Goal: Task Accomplishment & Management: Manage account settings

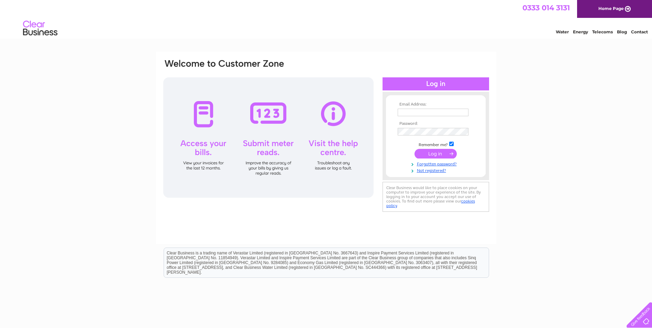
type input "[EMAIL_ADDRESS][DOMAIN_NAME]"
click at [427, 151] on input "submit" at bounding box center [436, 154] width 42 height 10
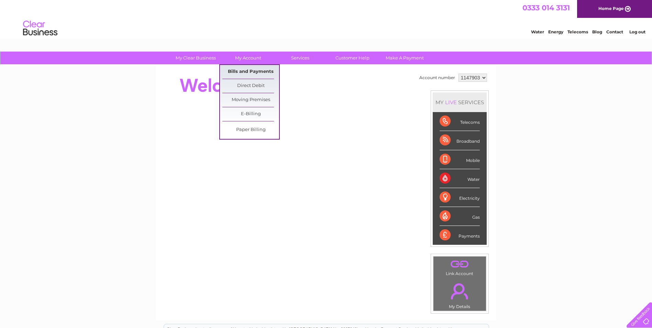
click at [250, 72] on link "Bills and Payments" at bounding box center [250, 72] width 57 height 14
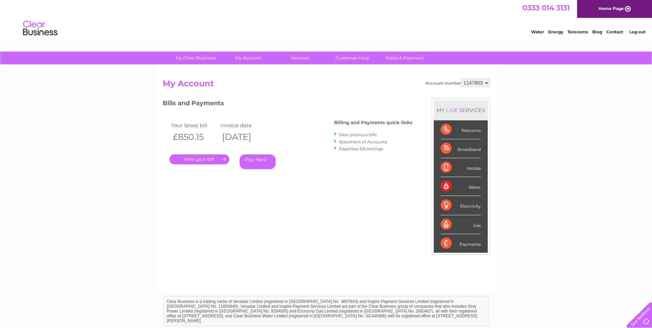
click at [369, 134] on link "View previous bills" at bounding box center [358, 134] width 38 height 5
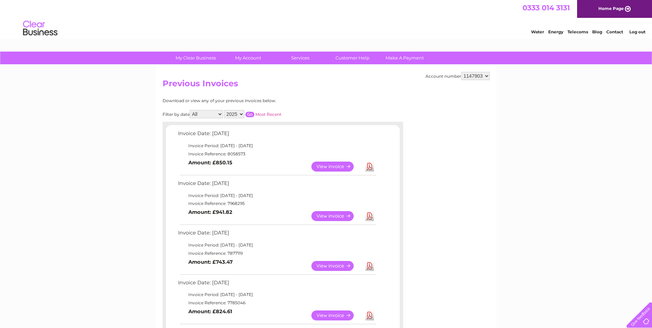
click at [369, 218] on link "Download" at bounding box center [370, 216] width 9 height 10
